Goal: Transaction & Acquisition: Purchase product/service

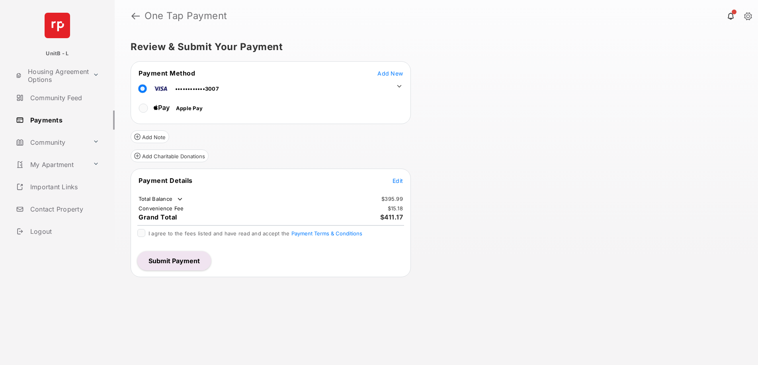
click at [399, 85] on icon at bounding box center [399, 86] width 7 height 7
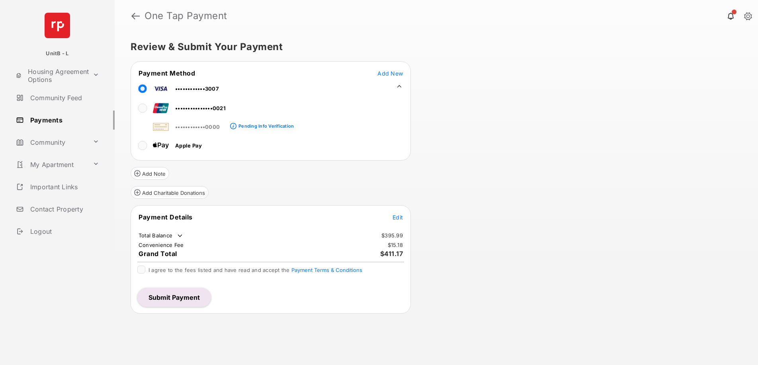
click at [393, 213] on button "Edit" at bounding box center [397, 217] width 10 height 8
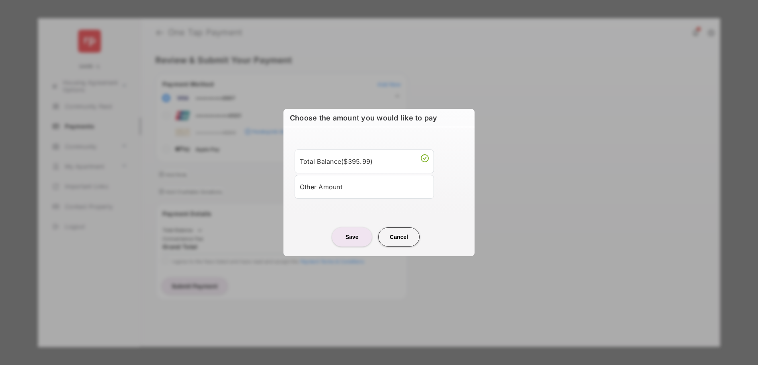
drag, startPoint x: 351, startPoint y: 185, endPoint x: 348, endPoint y: 190, distance: 6.0
click at [351, 186] on div "Other Amount" at bounding box center [364, 187] width 129 height 14
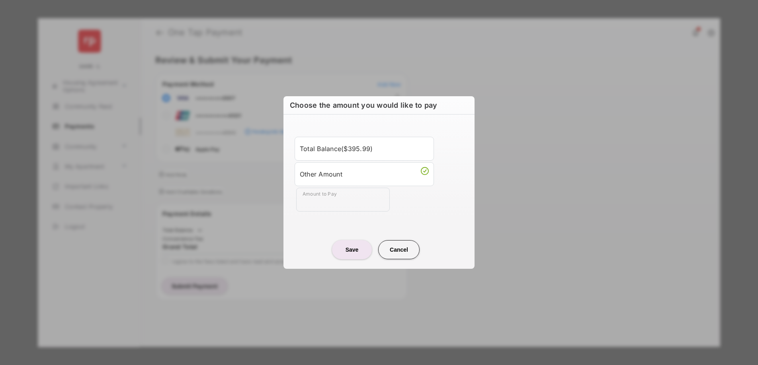
click at [329, 213] on div "Total Balance ( $395.99 ) Other Amount Amount to Pay" at bounding box center [379, 174] width 182 height 100
click at [328, 208] on input "Amount to Pay" at bounding box center [343, 200] width 94 height 24
type input "**"
click at [321, 241] on center "Save Cancel" at bounding box center [379, 246] width 172 height 25
click at [342, 248] on button "Save" at bounding box center [352, 249] width 40 height 19
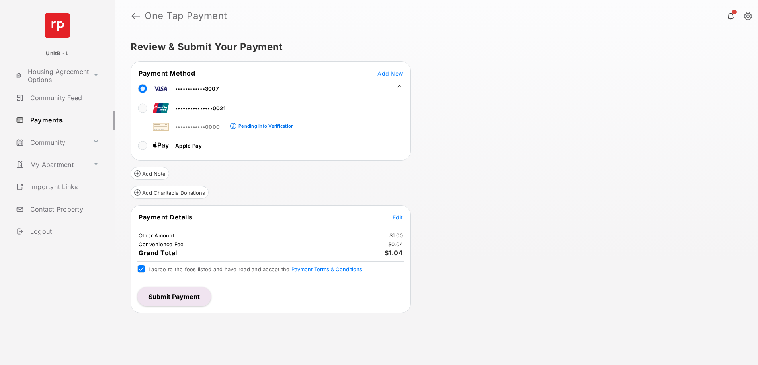
click at [170, 294] on button "Submit Payment" at bounding box center [174, 296] width 74 height 19
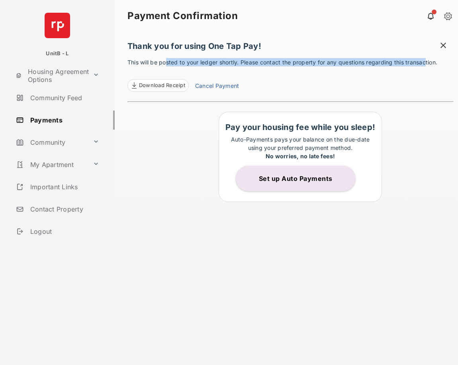
drag, startPoint x: 166, startPoint y: 62, endPoint x: 426, endPoint y: 63, distance: 259.9
click at [426, 63] on p "This will be posted to your ledger shortly. Please contact the property for any…" at bounding box center [290, 75] width 326 height 34
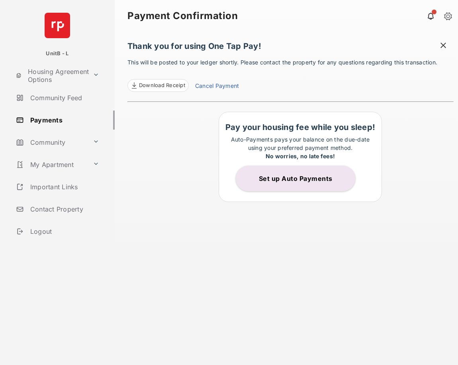
click at [440, 47] on span at bounding box center [443, 46] width 8 height 10
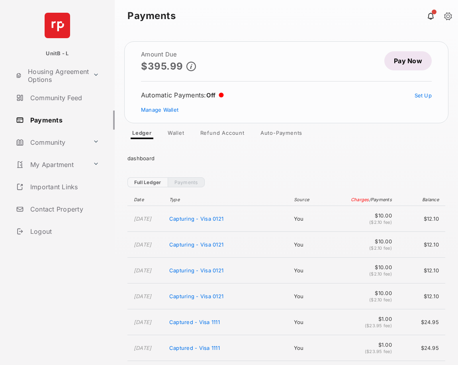
click at [401, 67] on link "Pay Now" at bounding box center [407, 60] width 47 height 19
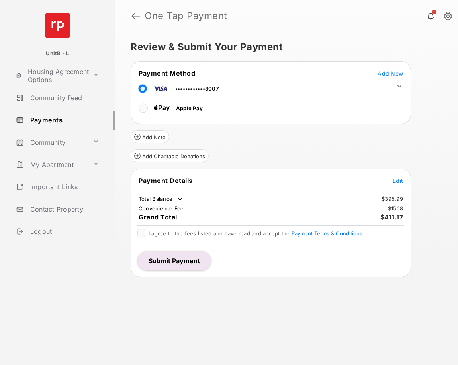
click at [399, 86] on icon at bounding box center [399, 86] width 7 height 7
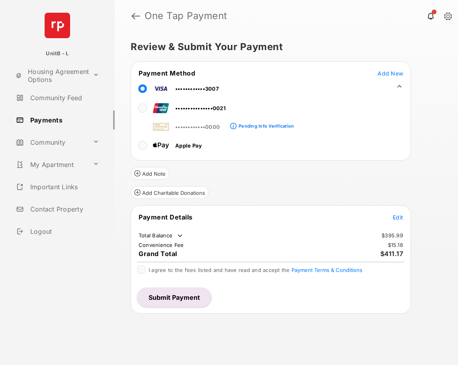
click at [400, 91] on tr "••••••••••••3007" at bounding box center [271, 87] width 278 height 18
click at [399, 87] on icon at bounding box center [399, 86] width 7 height 7
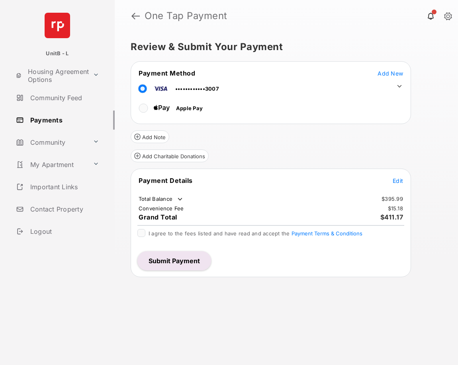
click at [394, 179] on span "Edit" at bounding box center [397, 181] width 10 height 7
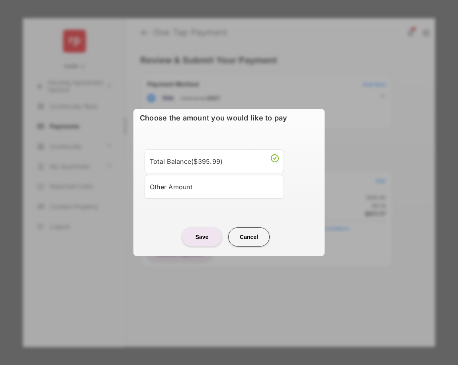
click at [205, 189] on div "Other Amount" at bounding box center [214, 187] width 129 height 14
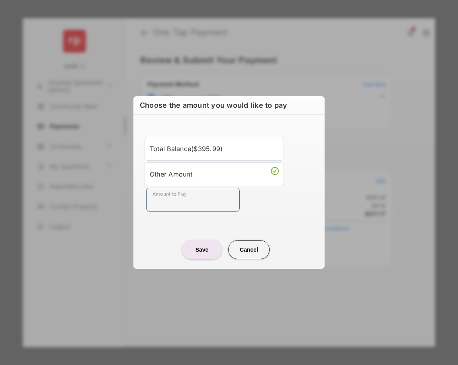
click at [195, 207] on input "Amount to Pay" at bounding box center [193, 200] width 94 height 24
type input "****"
click at [205, 252] on button "Save" at bounding box center [202, 249] width 40 height 19
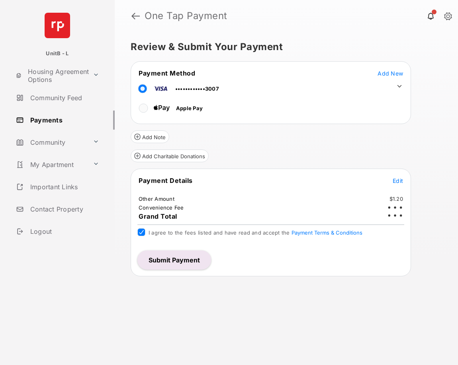
click at [161, 257] on button "Submit Payment" at bounding box center [174, 260] width 74 height 19
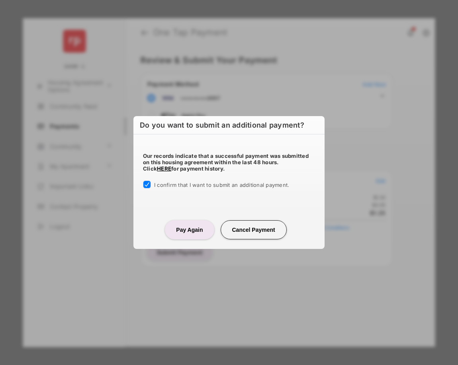
click at [186, 225] on button "Pay Again" at bounding box center [189, 230] width 49 height 19
